Goal: Information Seeking & Learning: Learn about a topic

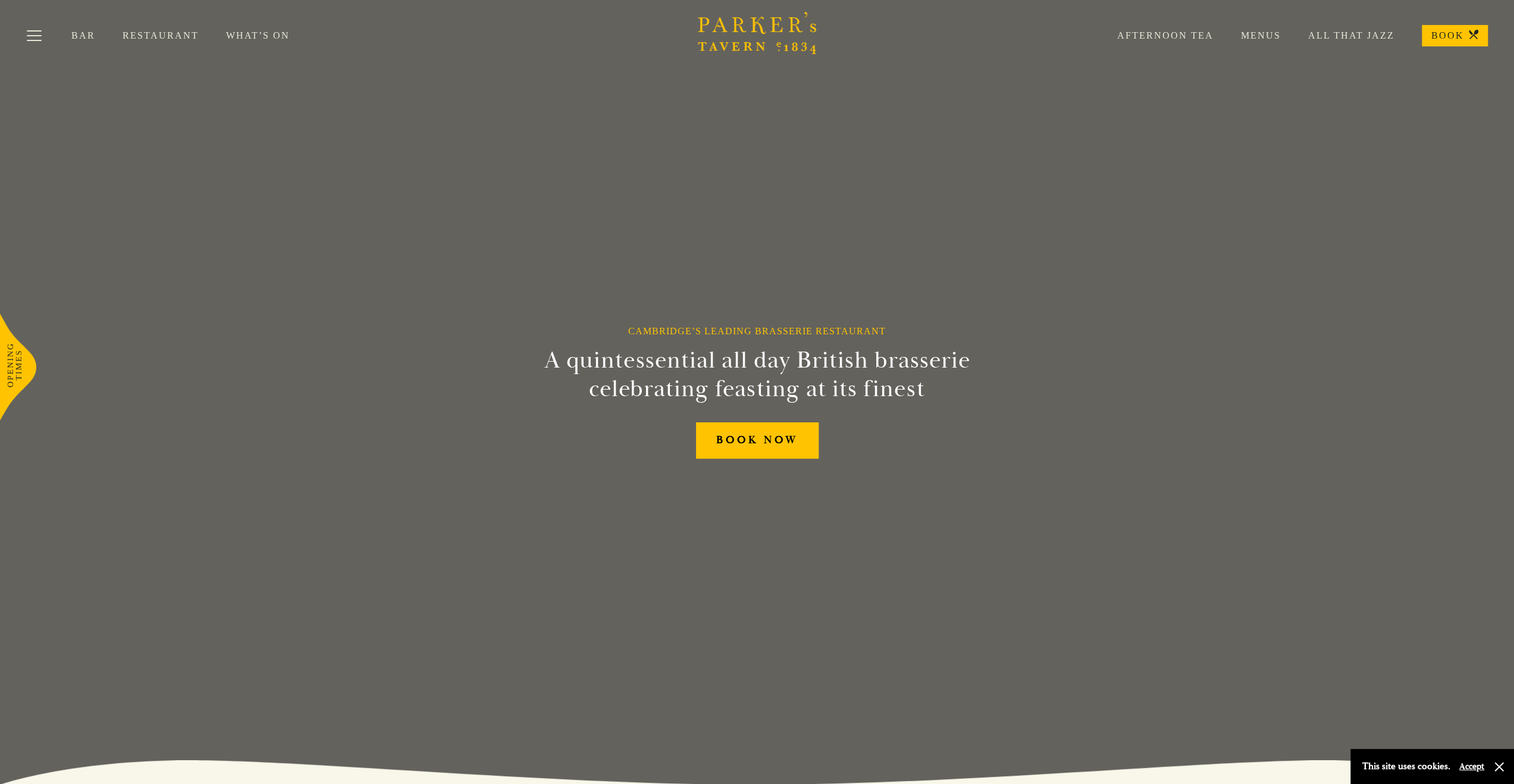
click at [131, 38] on link "Restaurant" at bounding box center [174, 36] width 103 height 12
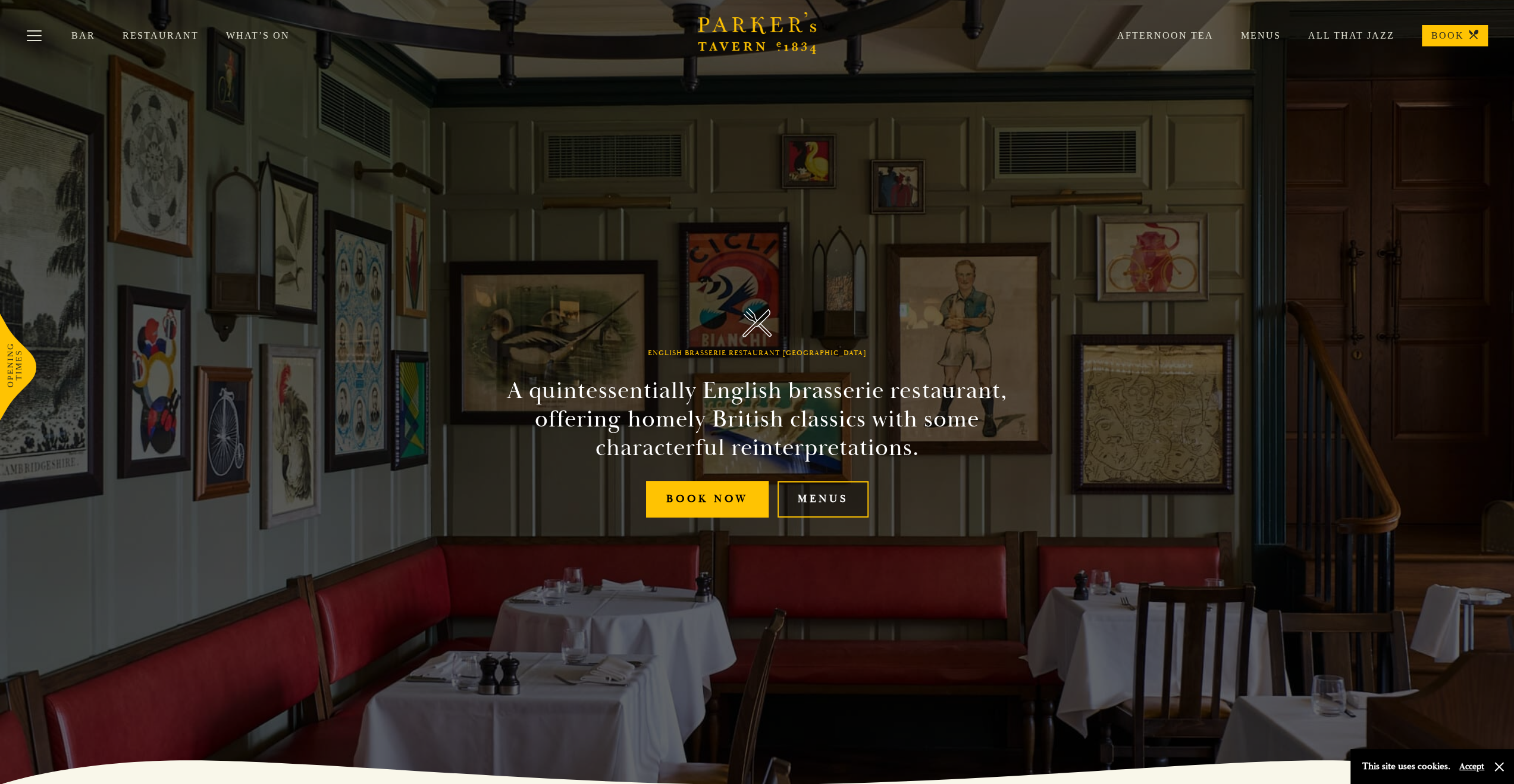
click at [837, 499] on link "Menus" at bounding box center [823, 499] width 91 height 37
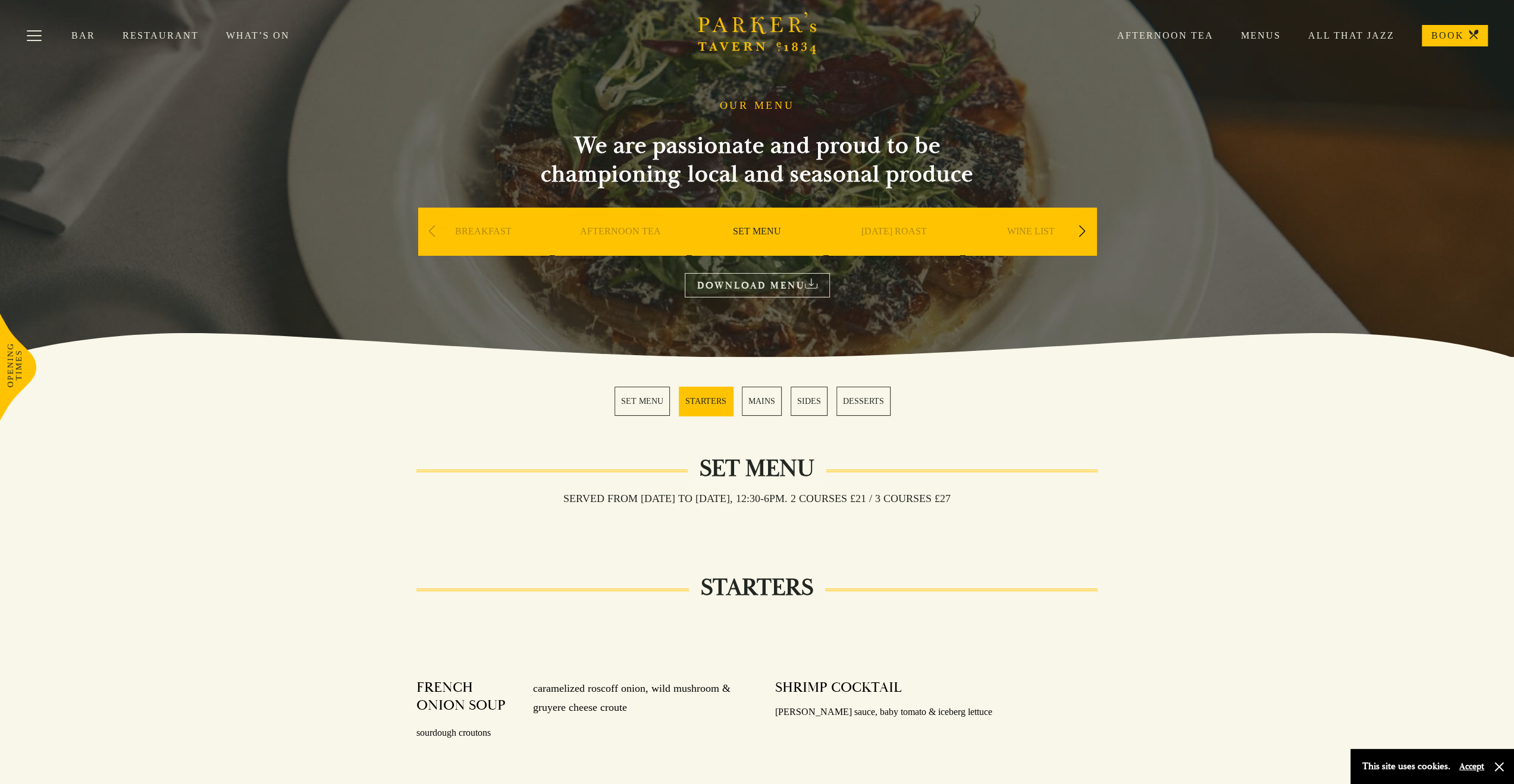
click at [755, 398] on link "MAINS" at bounding box center [761, 401] width 40 height 29
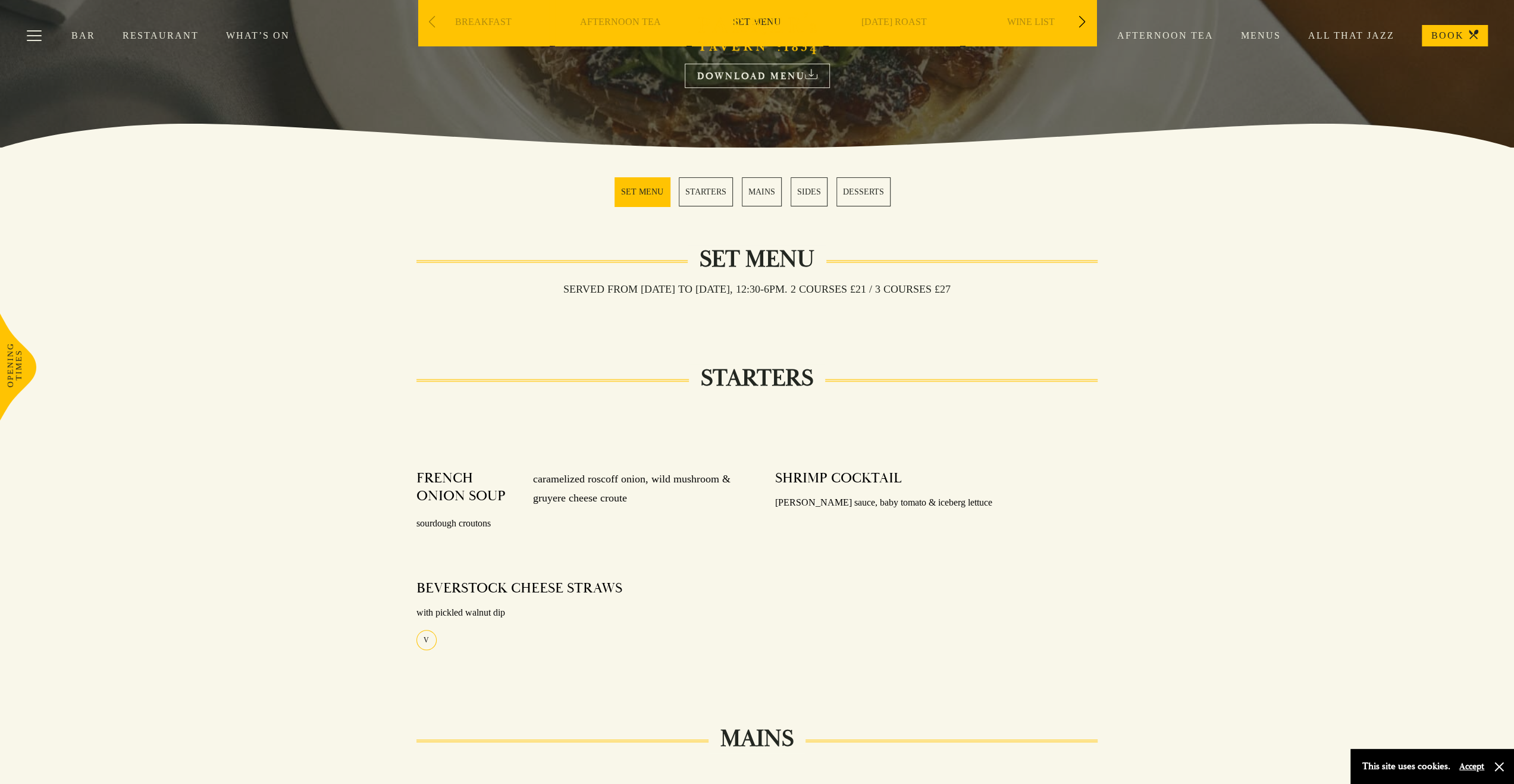
scroll to position [174, 0]
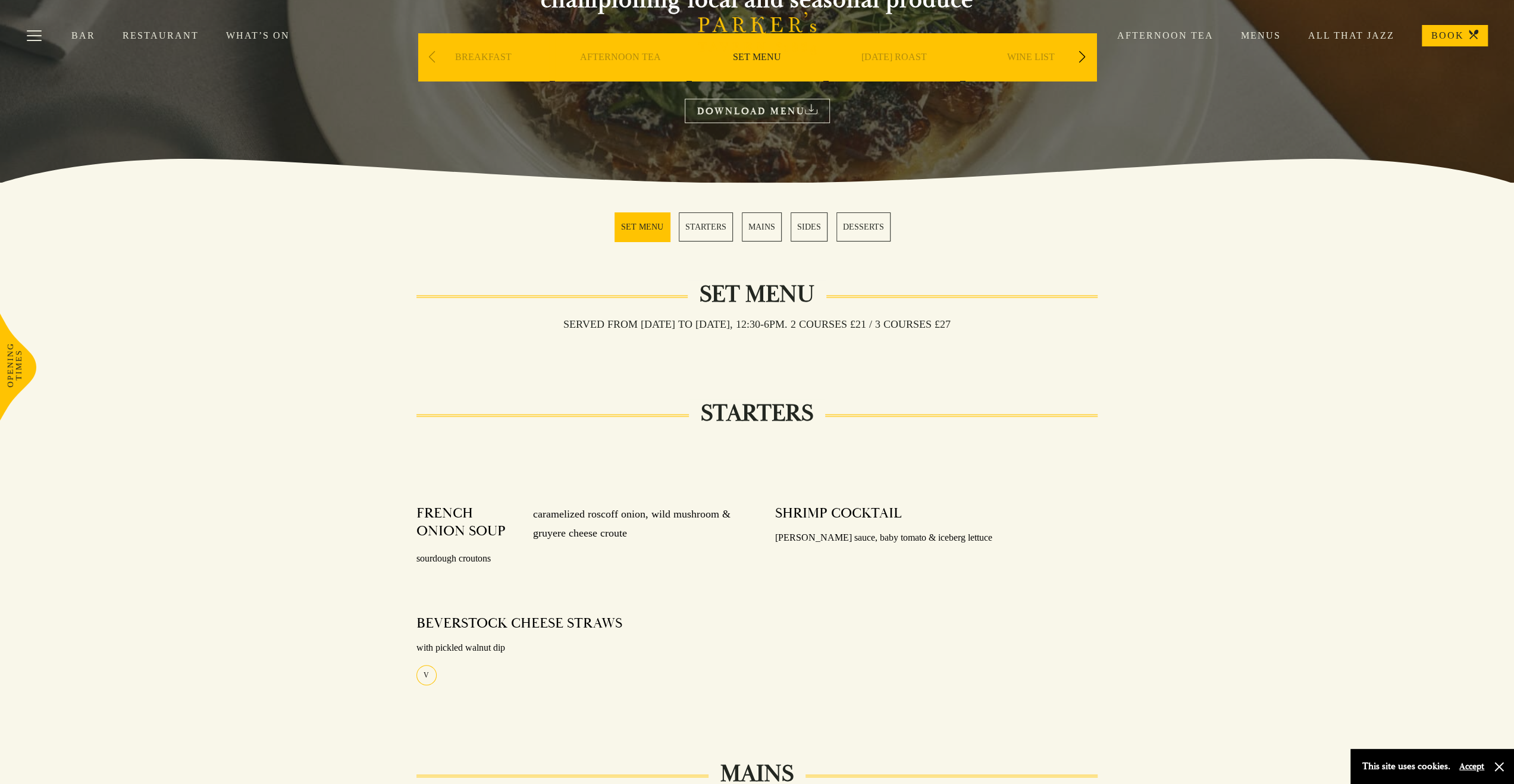
click at [757, 222] on link "MAINS" at bounding box center [761, 227] width 40 height 29
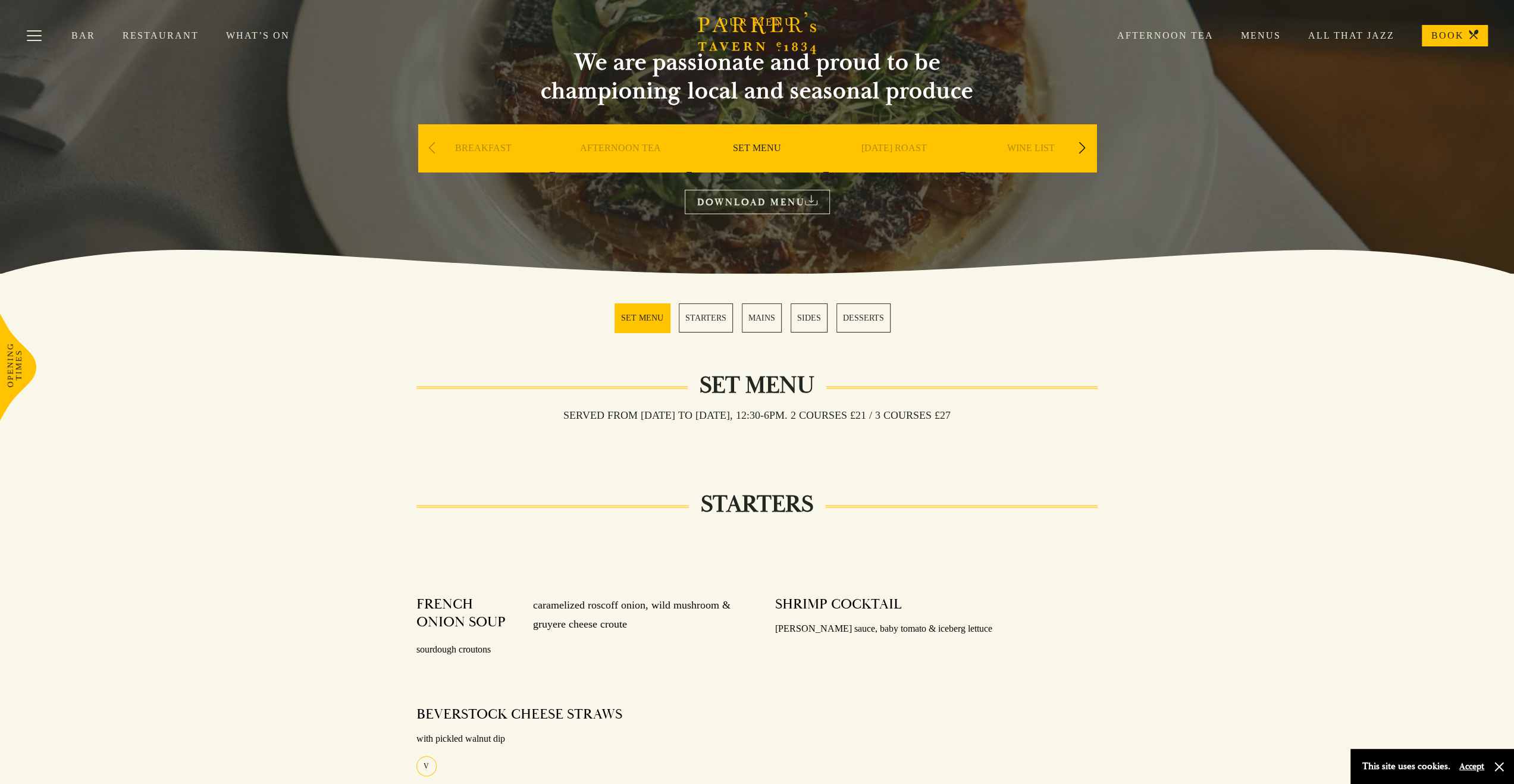
scroll to position [0, 0]
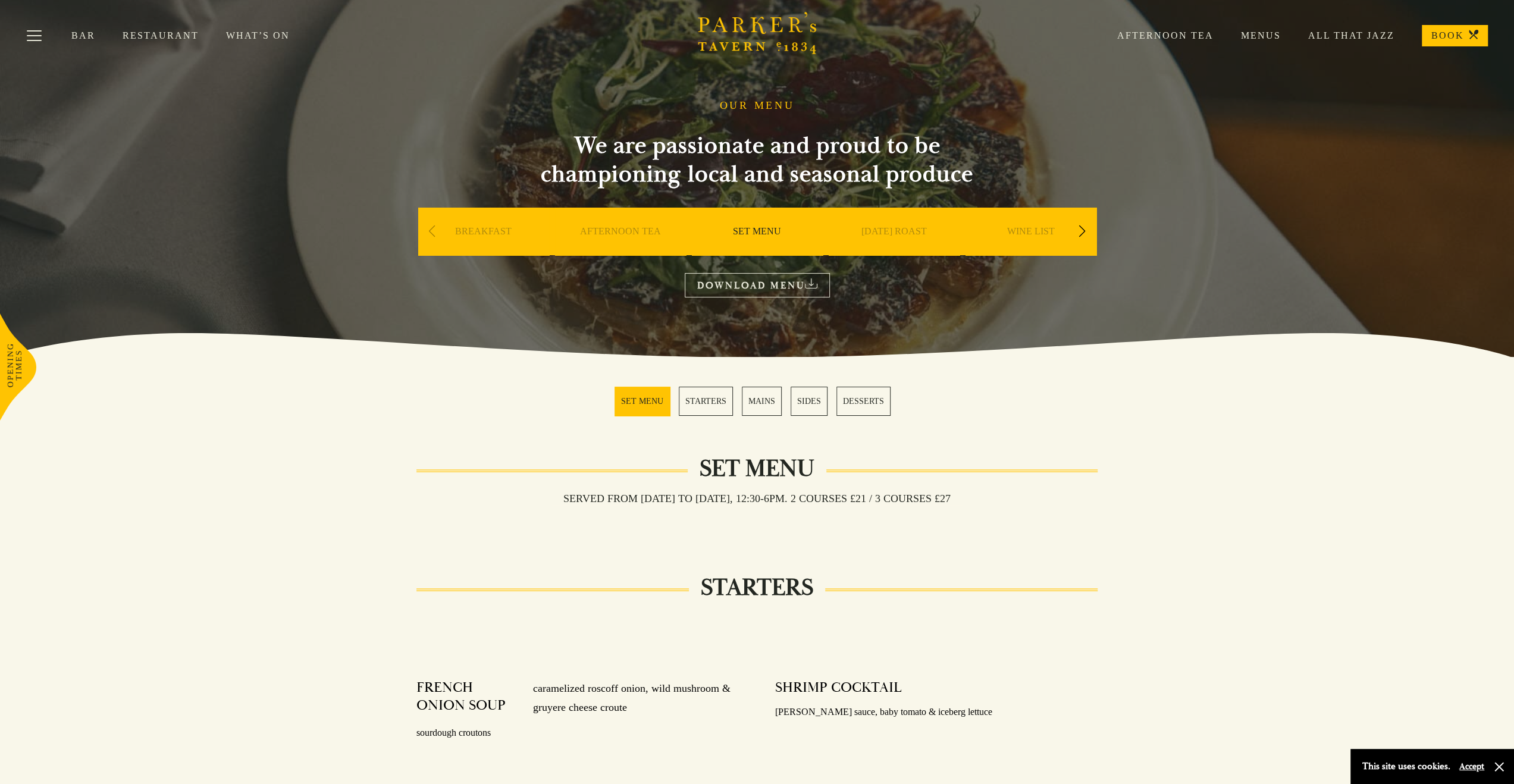
click at [622, 223] on div "AFTERNOON TEA" at bounding box center [620, 249] width 131 height 84
click at [621, 228] on link "AFTERNOON TEA" at bounding box center [620, 249] width 81 height 48
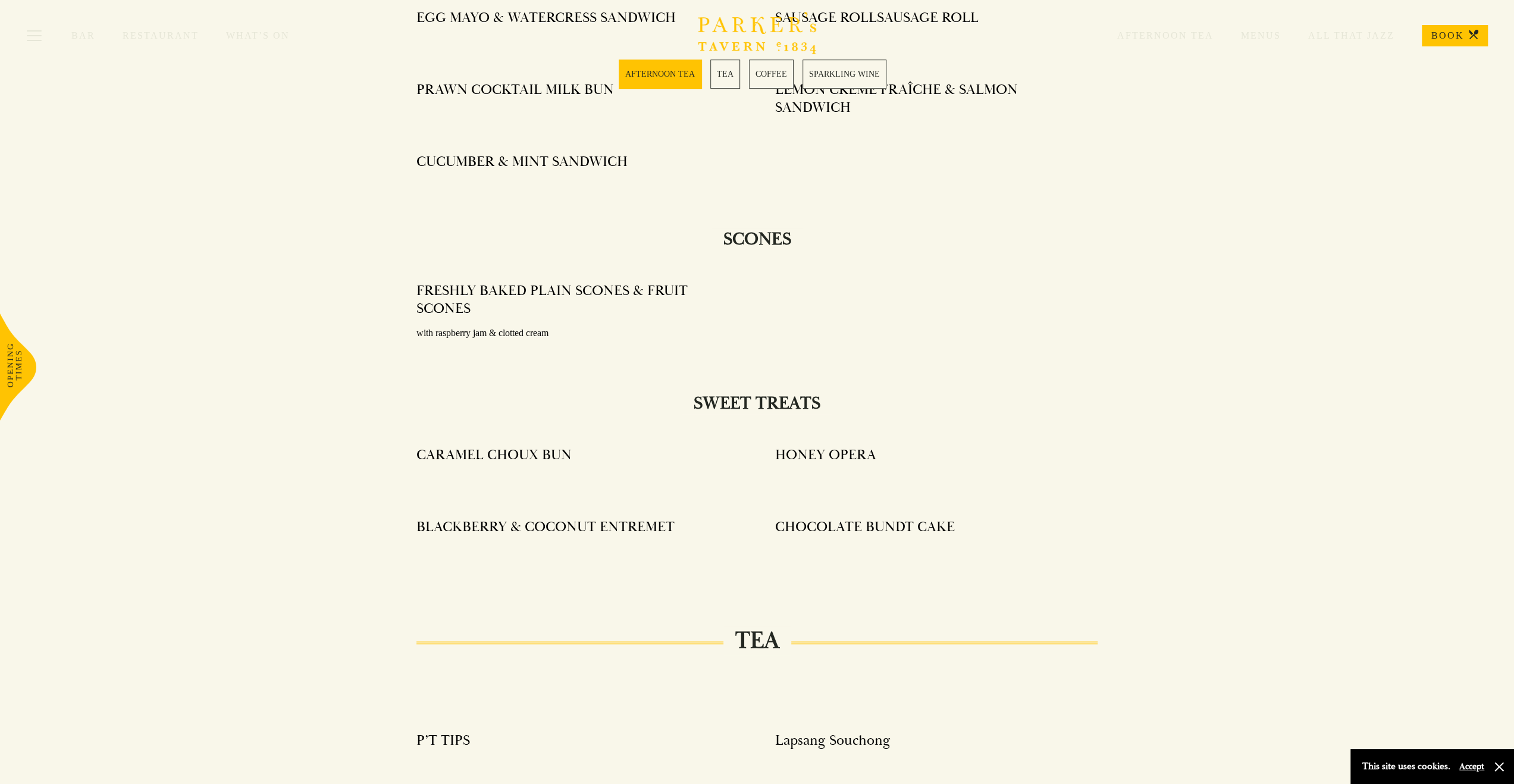
scroll to position [833, 0]
